Goal: Navigation & Orientation: Find specific page/section

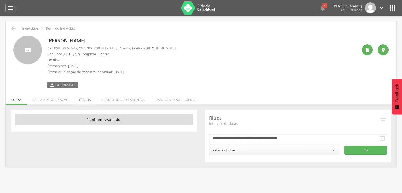
click at [88, 100] on li "Família" at bounding box center [85, 98] width 22 height 12
click at [92, 100] on li "Família" at bounding box center [85, 98] width 22 height 12
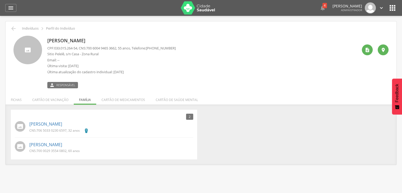
drag, startPoint x: 47, startPoint y: 41, endPoint x: 106, endPoint y: 39, distance: 58.7
click at [106, 39] on p "Maria Aparecida da Silva" at bounding box center [111, 40] width 129 height 7
click at [109, 55] on p "Sitio Pelelê, s/n Casa - Zona Rural" at bounding box center [111, 54] width 129 height 5
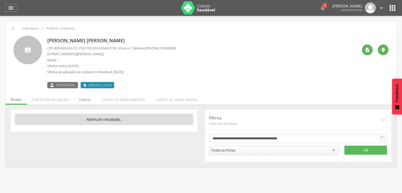
click at [88, 101] on li "Família" at bounding box center [85, 98] width 22 height 12
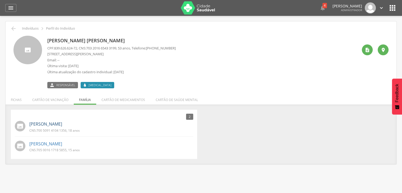
click at [60, 126] on link "[PERSON_NAME]" at bounding box center [45, 124] width 33 height 6
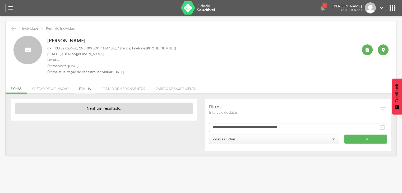
click at [75, 87] on li "Família" at bounding box center [85, 87] width 22 height 12
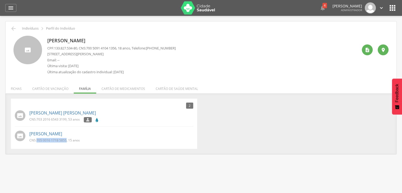
drag, startPoint x: 38, startPoint y: 140, endPoint x: 67, endPoint y: 137, distance: 29.0
click at [67, 137] on div "Evilly Oliveira Leite CNS: 705 0016 1718 5855 , 15 anos" at bounding box center [111, 136] width 164 height 14
drag, startPoint x: 67, startPoint y: 137, endPoint x: 163, endPoint y: 153, distance: 97.8
click at [163, 153] on div "2 Nenhum outro membro da família cadastrado. Elis Regina Conserva Oliveira CNS:…" at bounding box center [201, 127] width 391 height 56
drag, startPoint x: 37, startPoint y: 120, endPoint x: 66, endPoint y: 118, distance: 29.2
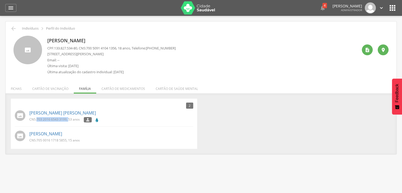
click at [68, 118] on p "CNS: 703 2016 6543 3199 , 53 anos" at bounding box center [54, 119] width 51 height 4
click at [66, 118] on span "703 2016 6543 3199" at bounding box center [52, 119] width 30 height 4
drag, startPoint x: 37, startPoint y: 120, endPoint x: 66, endPoint y: 116, distance: 29.6
click at [66, 116] on div "Elis Regina Conserva Oliveira CNS: 703 2016 6543 3199 , 53 anos " at bounding box center [111, 115] width 164 height 15
copy p "703 2016 6543 3199"
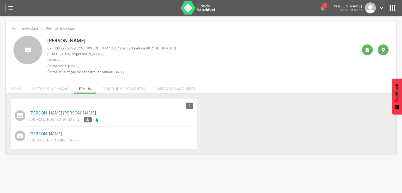
click at [175, 61] on p "Email: --" at bounding box center [111, 60] width 129 height 5
click at [394, 7] on icon "" at bounding box center [393, 8] width 8 height 8
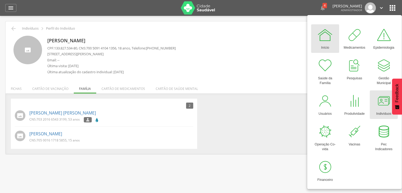
click at [384, 101] on div at bounding box center [384, 101] width 16 height 16
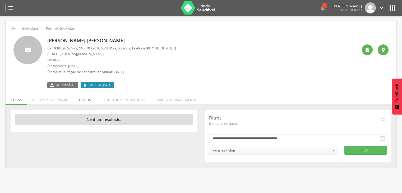
click at [86, 95] on li "Família" at bounding box center [85, 98] width 22 height 12
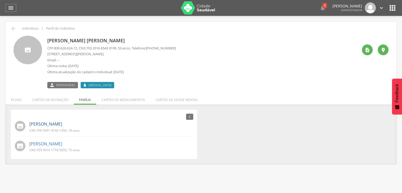
click at [60, 126] on link "[PERSON_NAME]" at bounding box center [45, 124] width 33 height 6
